Goal: Find specific fact: Find specific fact

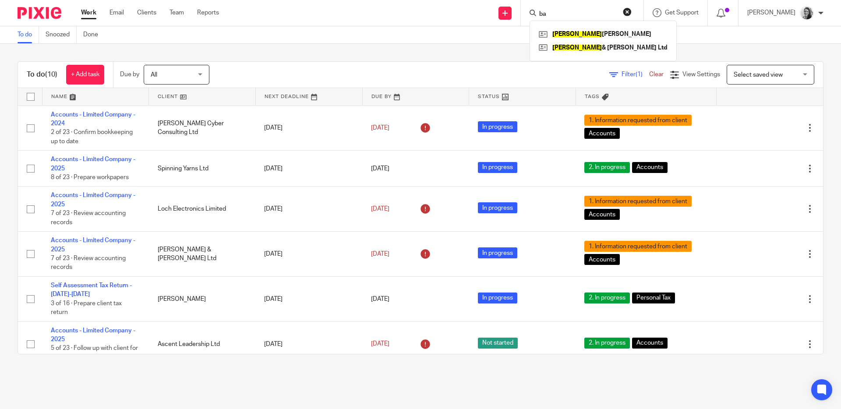
type input "b"
type input "[PERSON_NAME]"
click button "submit" at bounding box center [0, 0] width 0 height 0
click at [610, 49] on link at bounding box center [603, 47] width 133 height 13
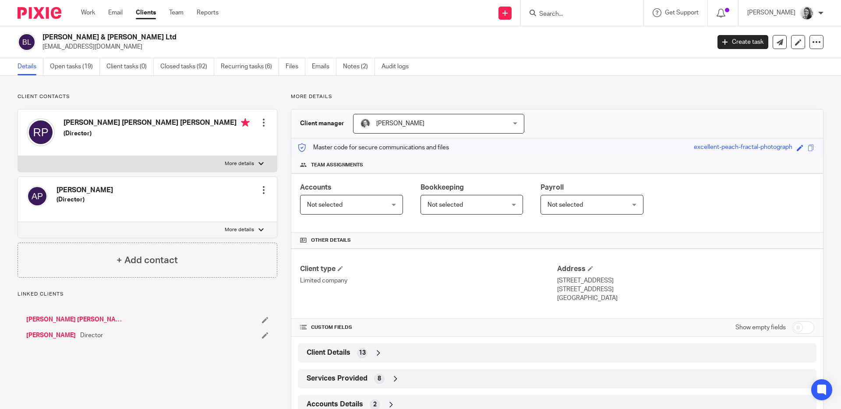
scroll to position [81, 0]
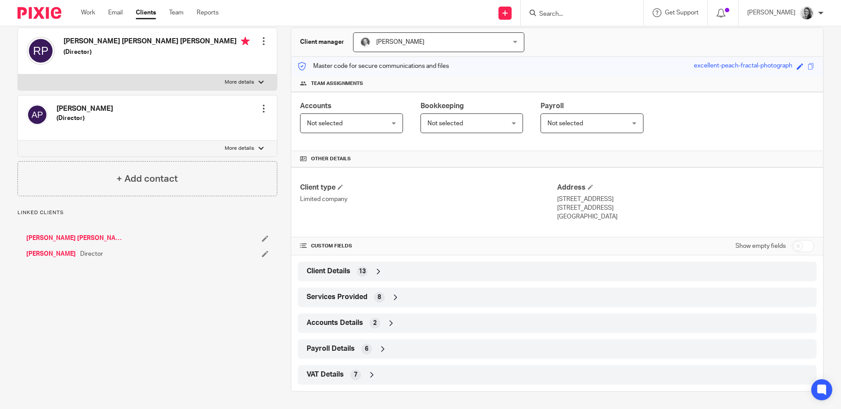
drag, startPoint x: 396, startPoint y: 355, endPoint x: 399, endPoint y: 347, distance: 8.5
click at [396, 354] on div "Payroll Details 6" at bounding box center [556, 349] width 505 height 15
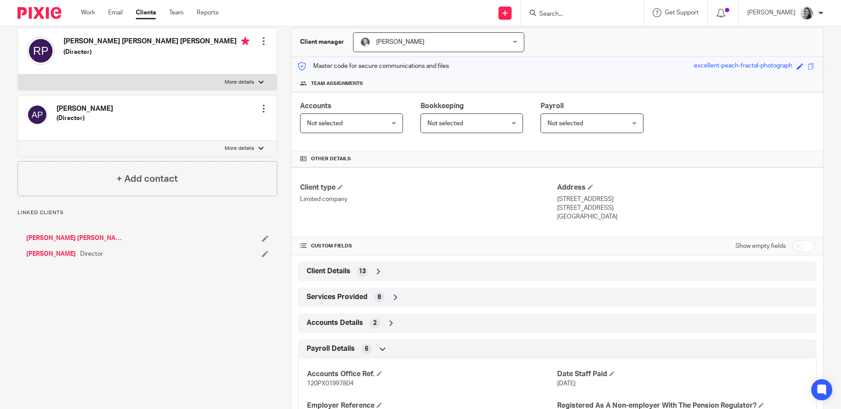
scroll to position [185, 0]
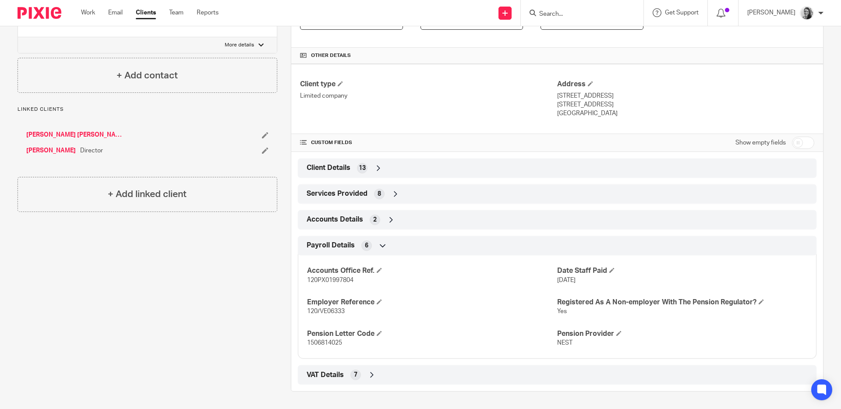
click at [324, 341] on span "1506814025" at bounding box center [324, 343] width 35 height 6
copy span "1506814025"
drag, startPoint x: 303, startPoint y: 309, endPoint x: 361, endPoint y: 315, distance: 58.5
click at [361, 315] on div "Accounts Office Ref. 120PX01997804 Date Staff Paid 30 Apr 2024 Employer Referen…" at bounding box center [557, 304] width 519 height 110
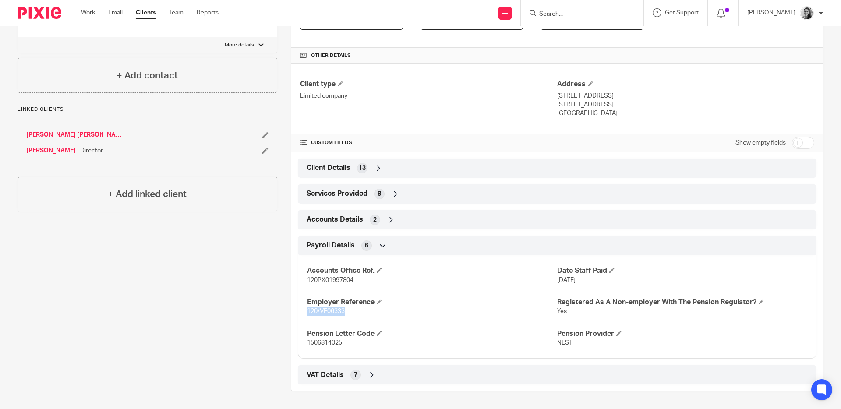
copy span "120/VE06333"
click at [330, 341] on span "1506814025" at bounding box center [324, 343] width 35 height 6
copy span "1506814025"
